Goal: Task Accomplishment & Management: Use online tool/utility

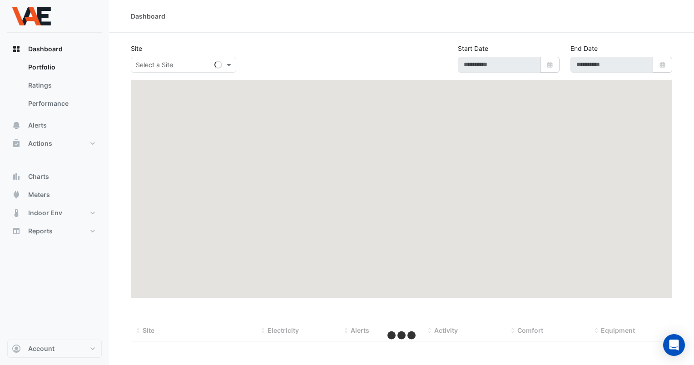
type input "**********"
select select "***"
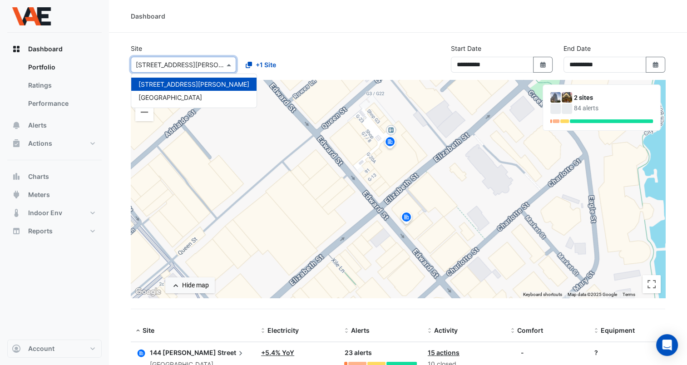
click at [227, 66] on span at bounding box center [229, 65] width 11 height 10
click at [195, 94] on span "[GEOGRAPHIC_DATA]" at bounding box center [170, 98] width 64 height 8
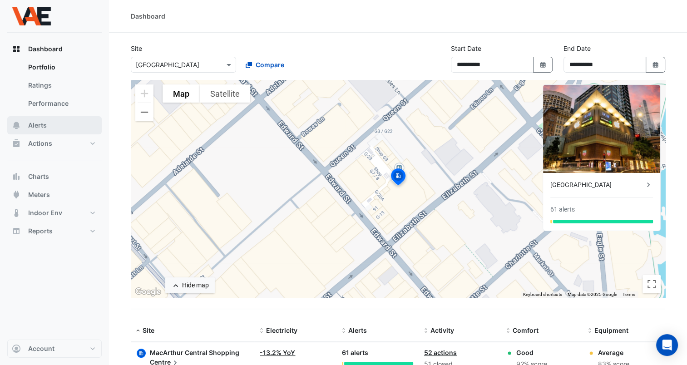
click at [39, 133] on button "Alerts" at bounding box center [54, 125] width 94 height 18
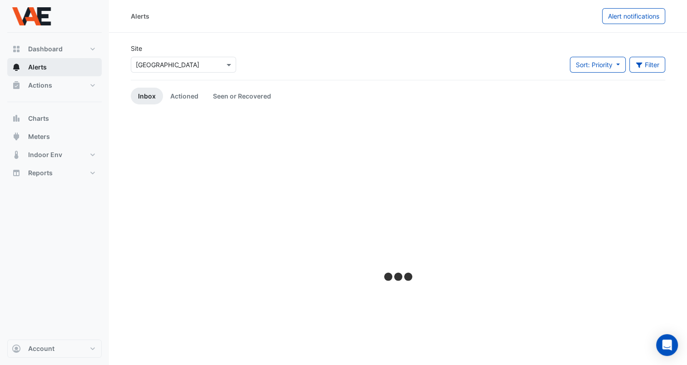
click at [39, 133] on div "Dashboard Portfolio Ratings Performance Alerts Actions Site Manager Charts" at bounding box center [54, 111] width 94 height 142
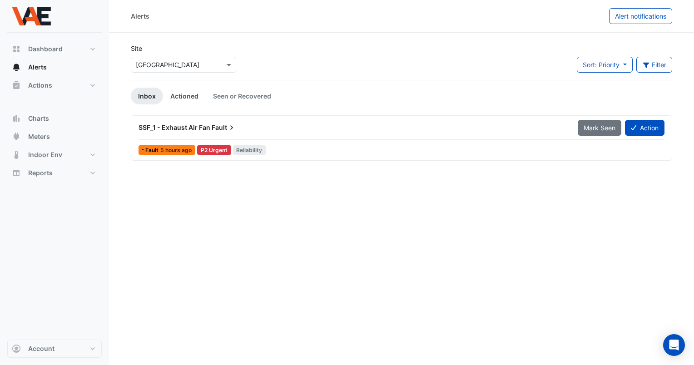
click at [180, 96] on link "Actioned" at bounding box center [184, 96] width 43 height 17
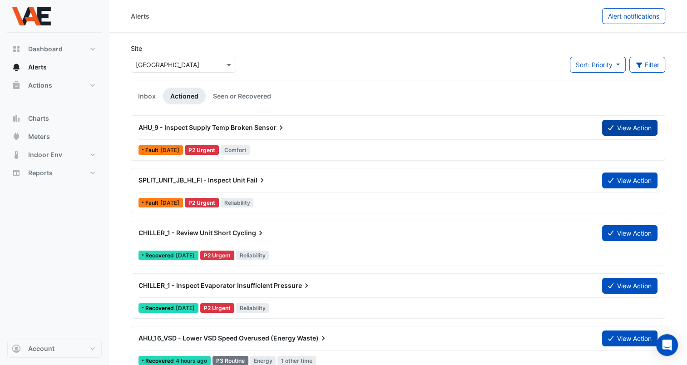
click at [616, 125] on button "View Action" at bounding box center [629, 128] width 55 height 16
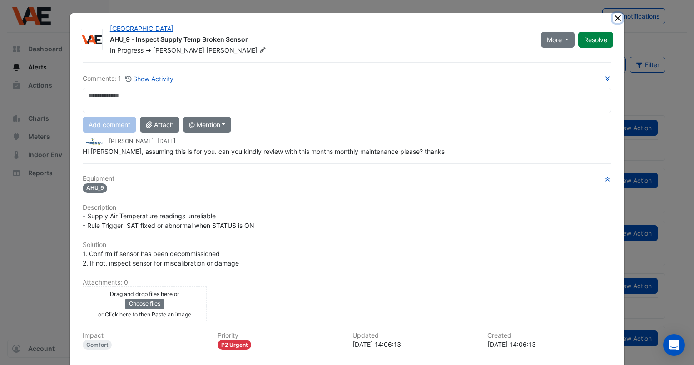
click at [613, 17] on button "Close" at bounding box center [617, 18] width 10 height 10
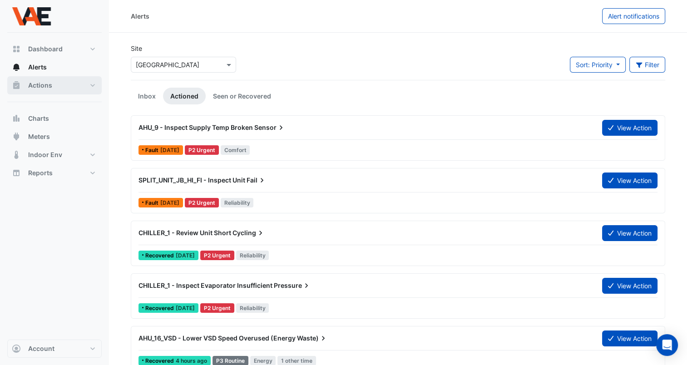
click at [45, 79] on button "Actions" at bounding box center [54, 85] width 94 height 18
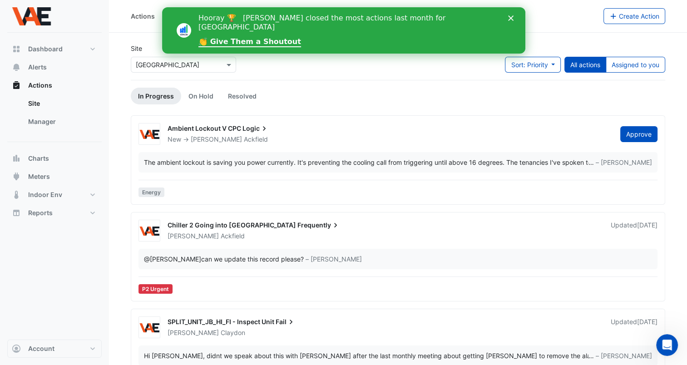
click at [510, 18] on polygon "Close" at bounding box center [510, 17] width 5 height 5
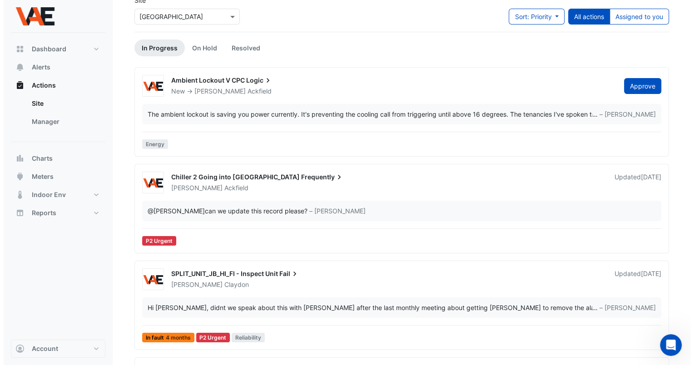
scroll to position [40, 0]
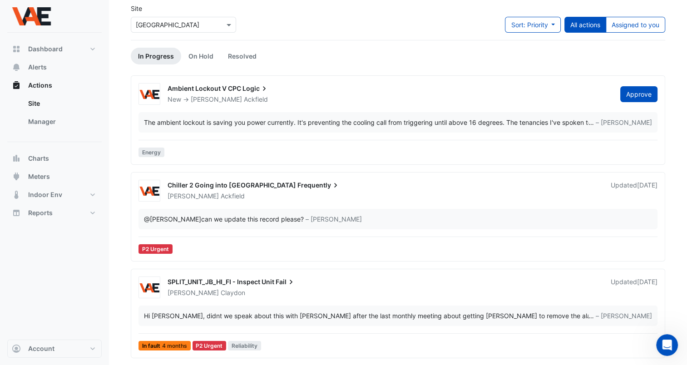
click at [579, 123] on div "The ambient lockout is saving you power currently. It's preventing the cooling …" at bounding box center [366, 123] width 444 height 10
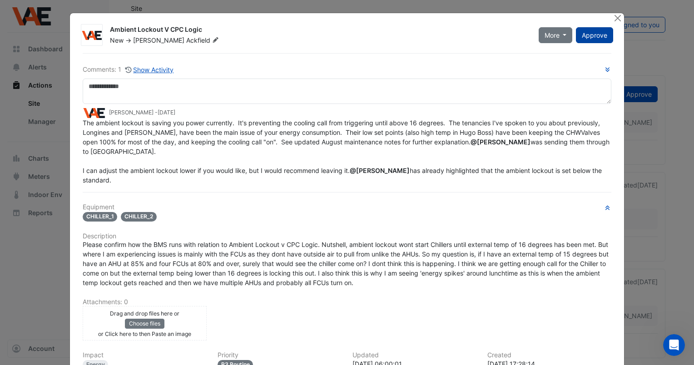
click at [588, 28] on button "Approve" at bounding box center [594, 35] width 37 height 16
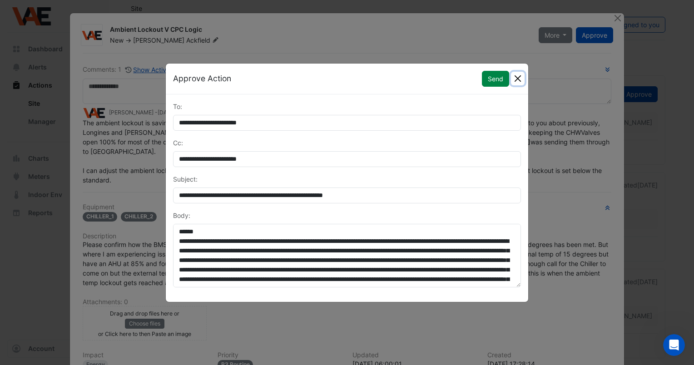
click at [517, 77] on button "Close" at bounding box center [518, 79] width 14 height 14
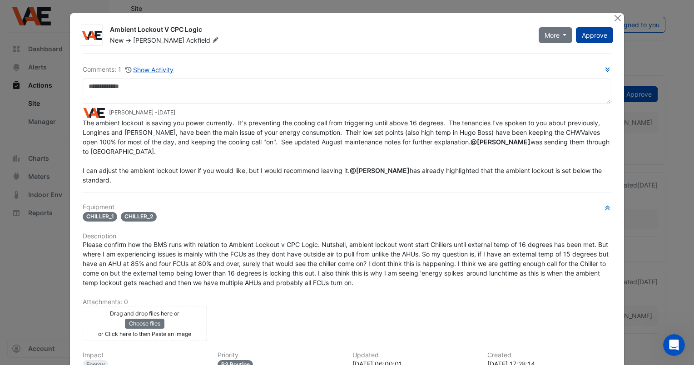
click at [585, 34] on span "Approve" at bounding box center [594, 35] width 25 height 8
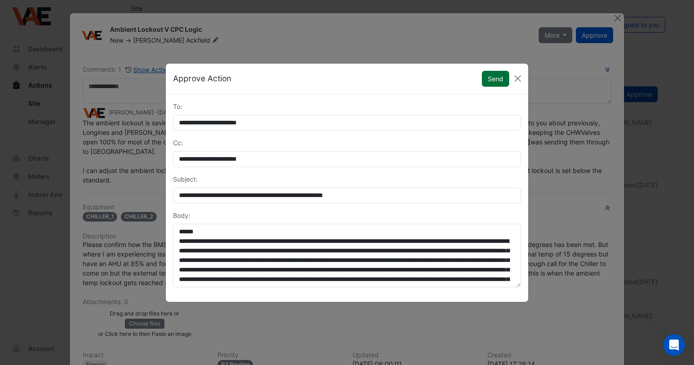
click at [497, 84] on button "Send" at bounding box center [495, 79] width 27 height 16
click at [497, 84] on button "Send" at bounding box center [490, 79] width 35 height 16
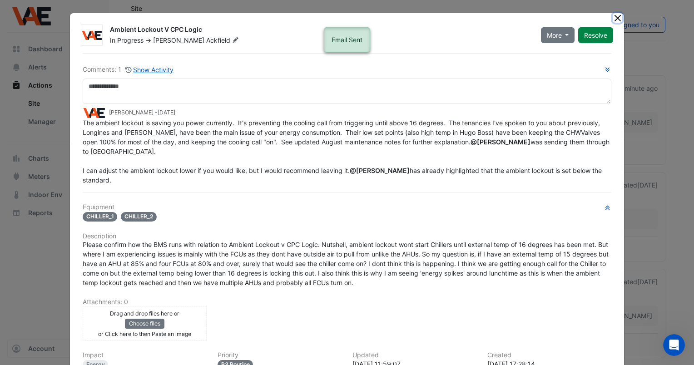
click at [614, 16] on button "Close" at bounding box center [617, 18] width 10 height 10
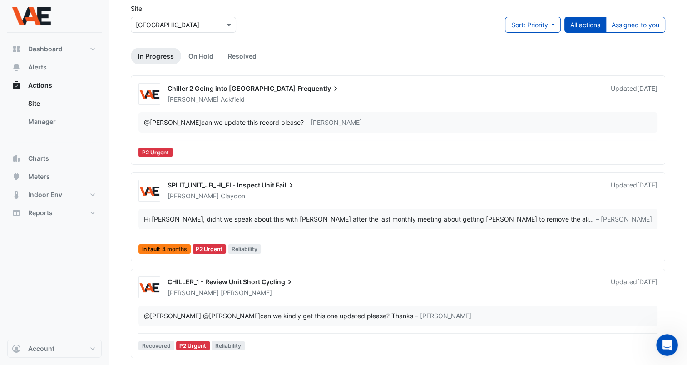
click at [230, 92] on div "Chiller 2 Going into Alarm Frequently" at bounding box center [384, 89] width 432 height 11
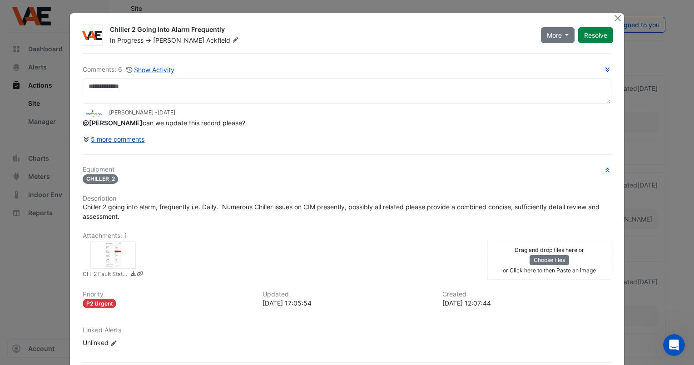
click at [131, 139] on button "5 more comments" at bounding box center [114, 139] width 63 height 16
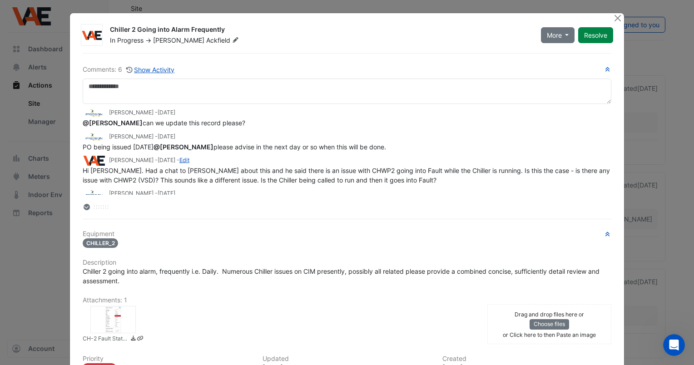
click at [84, 207] on icon at bounding box center [86, 207] width 5 height 6
click at [613, 20] on button "Close" at bounding box center [617, 18] width 10 height 10
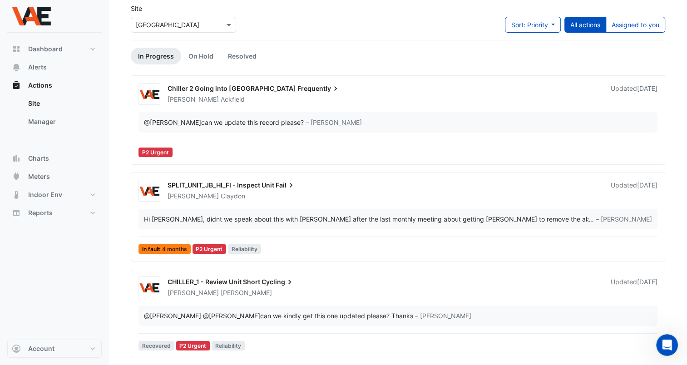
click at [271, 183] on span "SPLIT_UNIT_JB_HI_FI - Inspect Unit" at bounding box center [221, 185] width 107 height 8
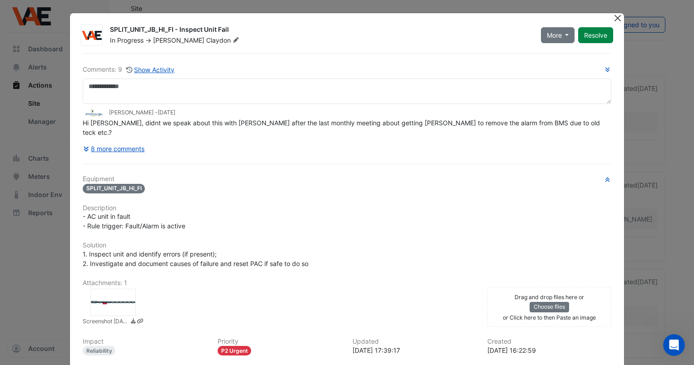
click at [612, 16] on button "Close" at bounding box center [617, 18] width 10 height 10
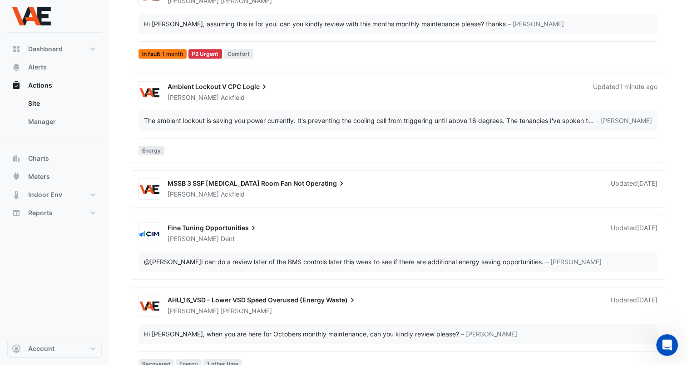
scroll to position [528, 0]
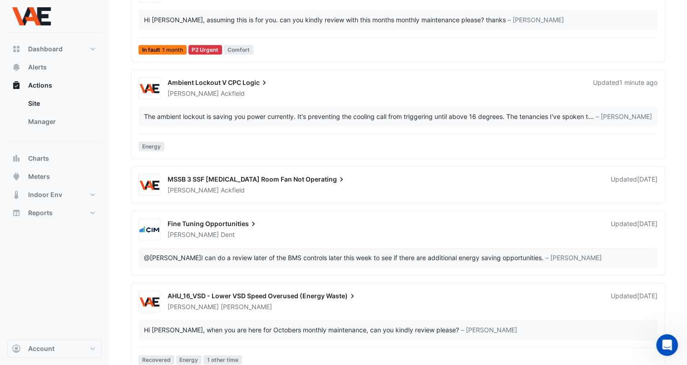
click at [306, 175] on span "Operating" at bounding box center [326, 179] width 40 height 9
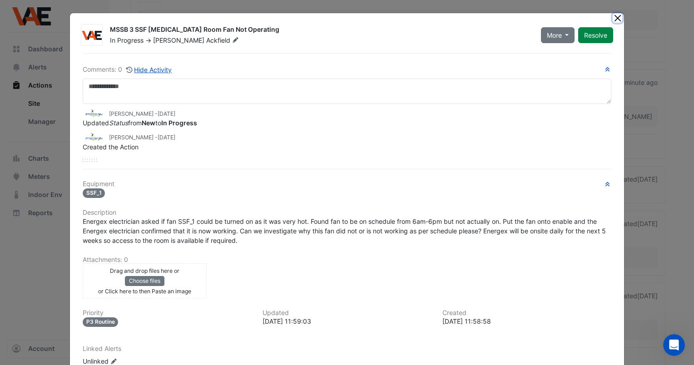
click at [613, 16] on button "Close" at bounding box center [617, 18] width 10 height 10
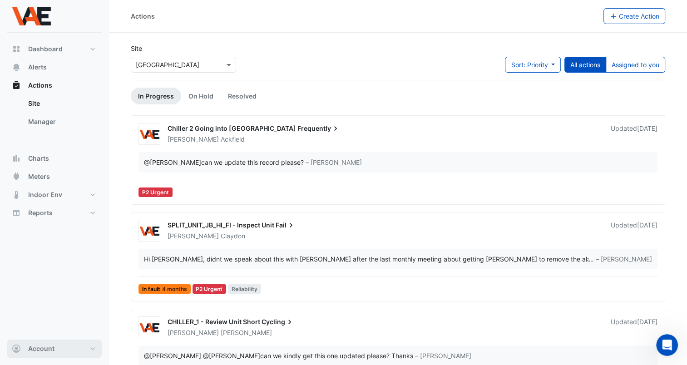
click at [93, 348] on button "Account" at bounding box center [54, 349] width 94 height 18
click at [44, 328] on link "Sign Out" at bounding box center [54, 325] width 86 height 18
click at [200, 94] on link "On Hold" at bounding box center [200, 96] width 39 height 17
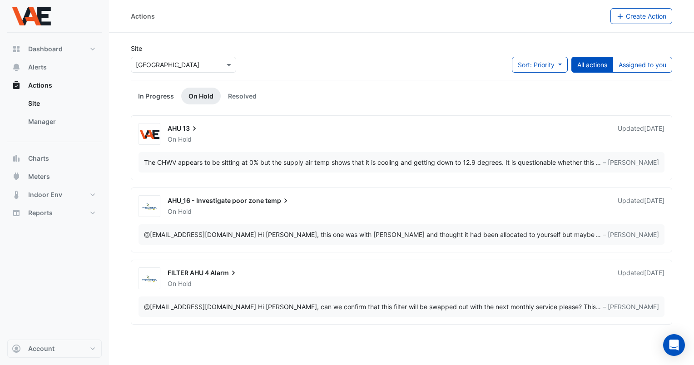
click at [158, 97] on link "In Progress" at bounding box center [156, 96] width 50 height 17
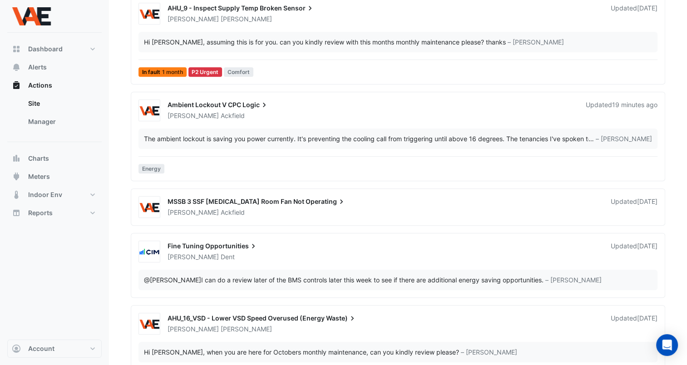
scroll to position [508, 0]
